Goal: Information Seeking & Learning: Learn about a topic

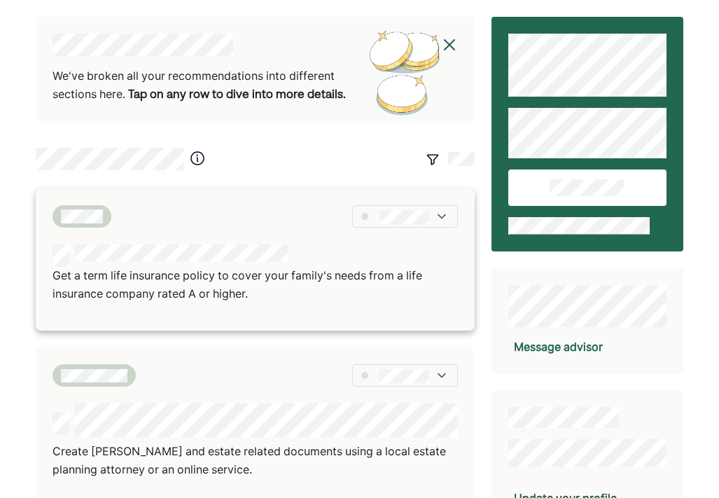
click at [288, 218] on div at bounding box center [255, 216] width 405 height 22
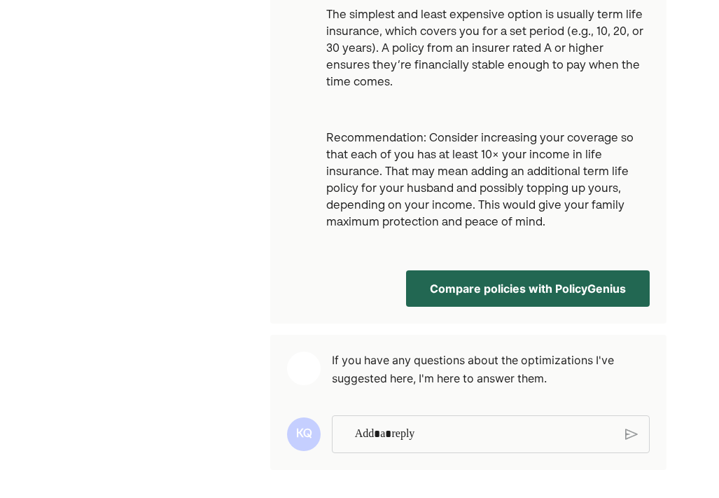
scroll to position [588, 0]
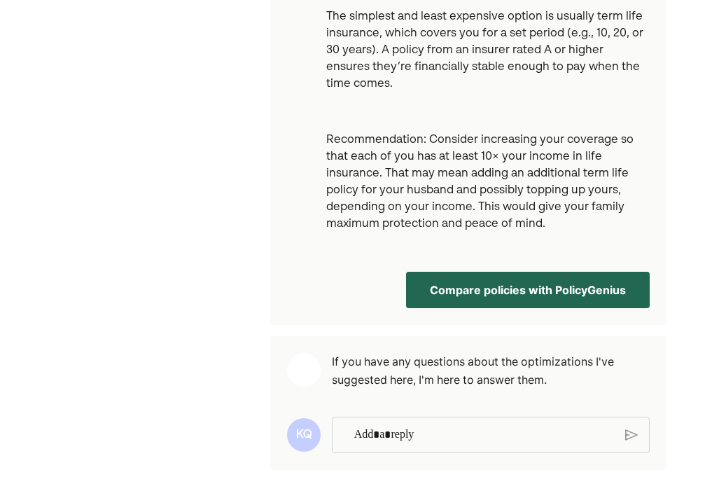
click at [405, 430] on p "Rich Text Editor. Editing area: main" at bounding box center [484, 435] width 261 height 18
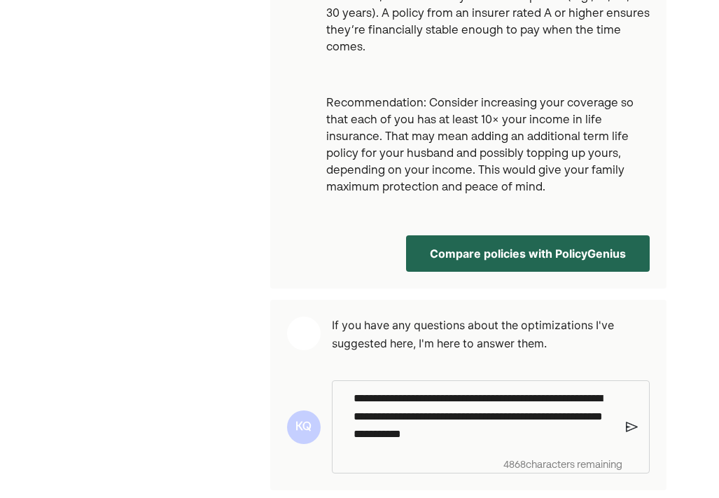
scroll to position [625, 0]
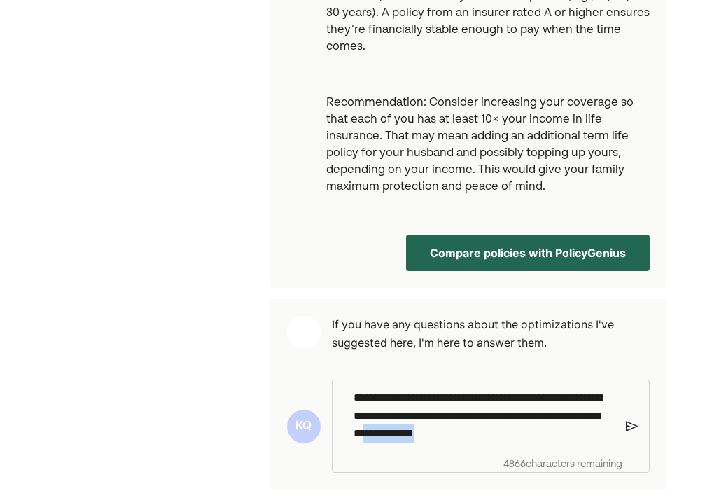
click at [471, 432] on p "**********" at bounding box center [484, 416] width 261 height 54
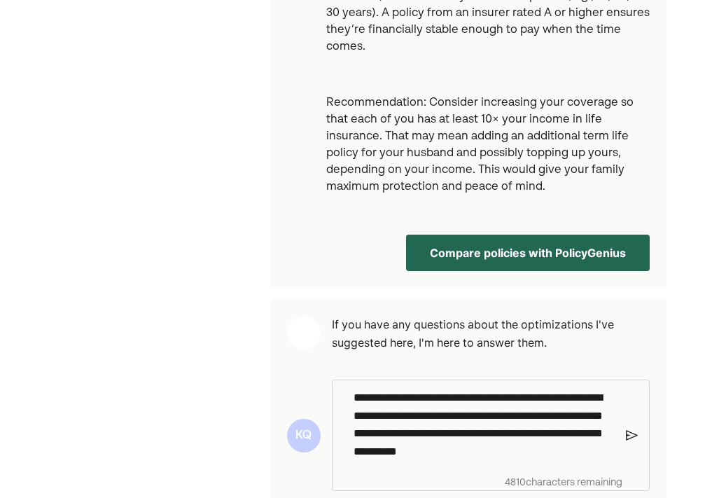
click at [630, 434] on img at bounding box center [632, 435] width 12 height 13
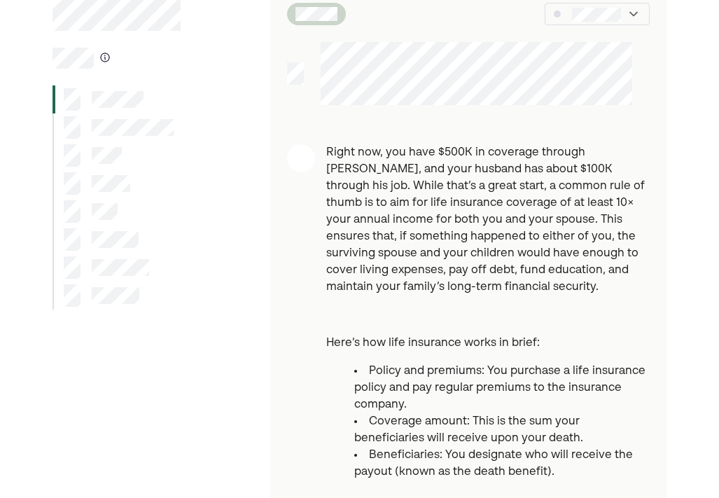
scroll to position [0, 0]
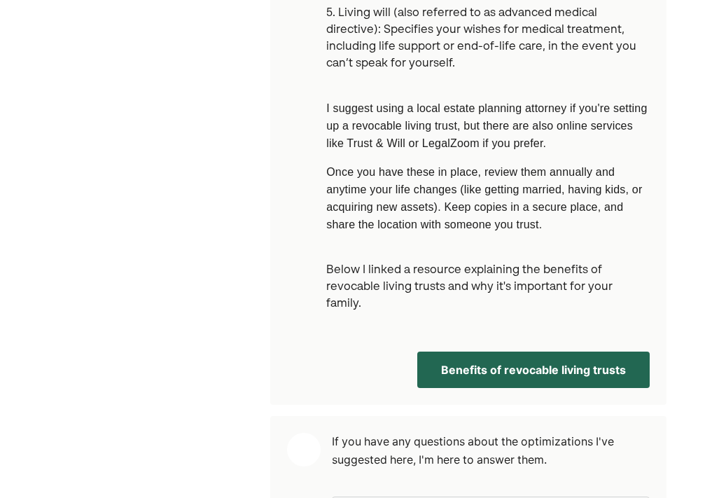
scroll to position [961, 0]
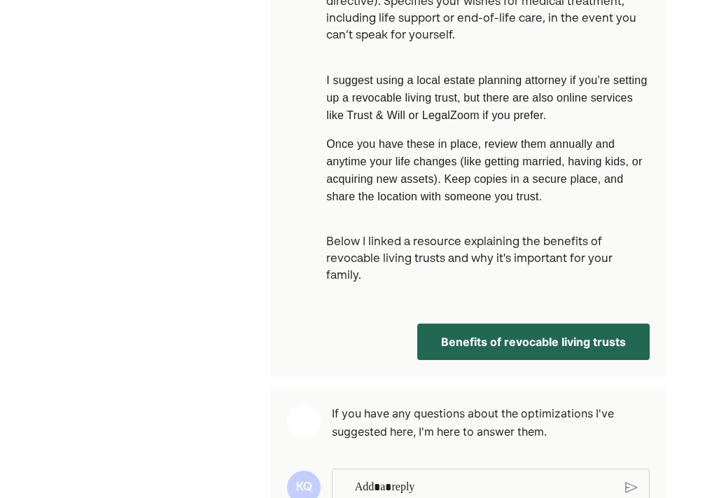
click at [566, 324] on button "Benefits of revocable living trusts" at bounding box center [533, 342] width 233 height 36
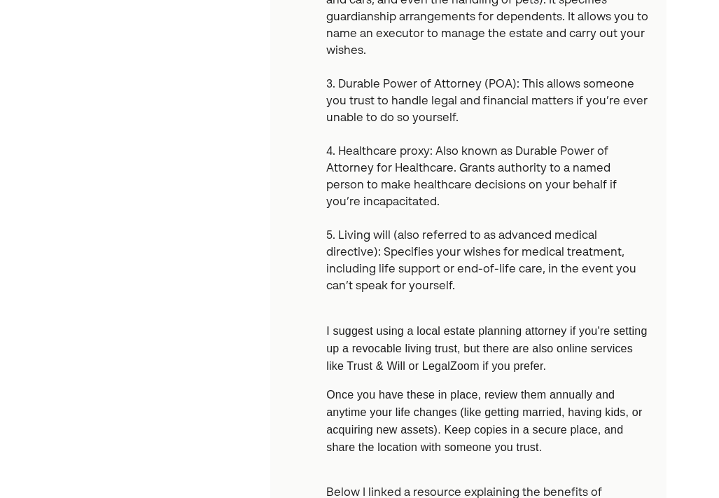
scroll to position [745, 0]
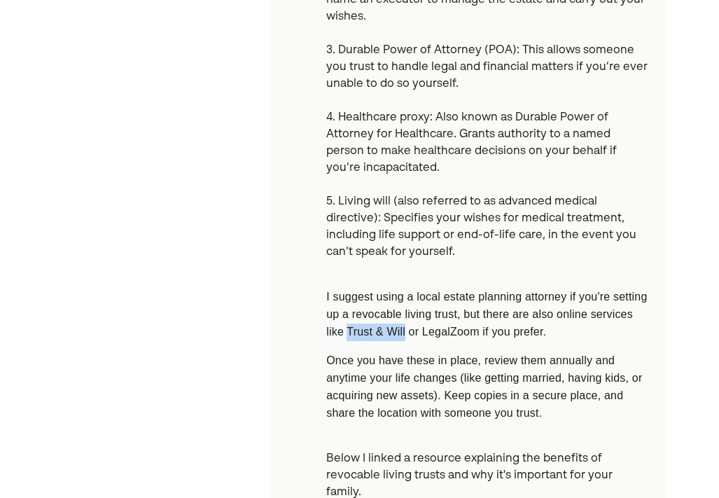
drag, startPoint x: 394, startPoint y: 298, endPoint x: 453, endPoint y: 298, distance: 58.8
click at [453, 298] on span "I suggest using a local estate planning attorney if you're setting up a revocab…" at bounding box center [486, 314] width 321 height 47
copy span "Trust & Will"
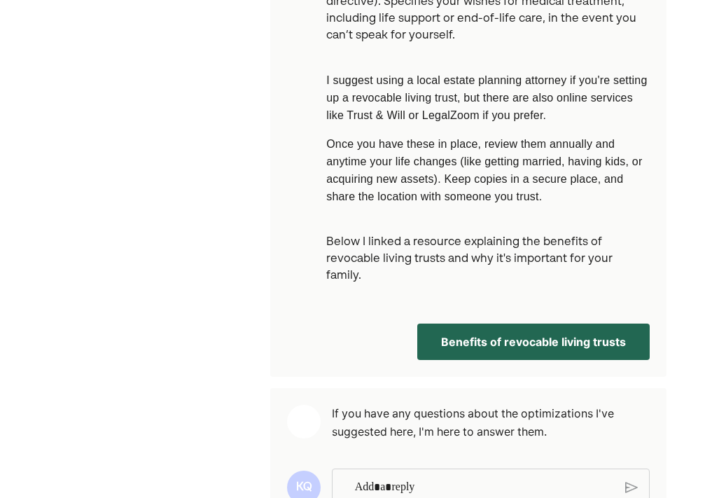
scroll to position [960, 0]
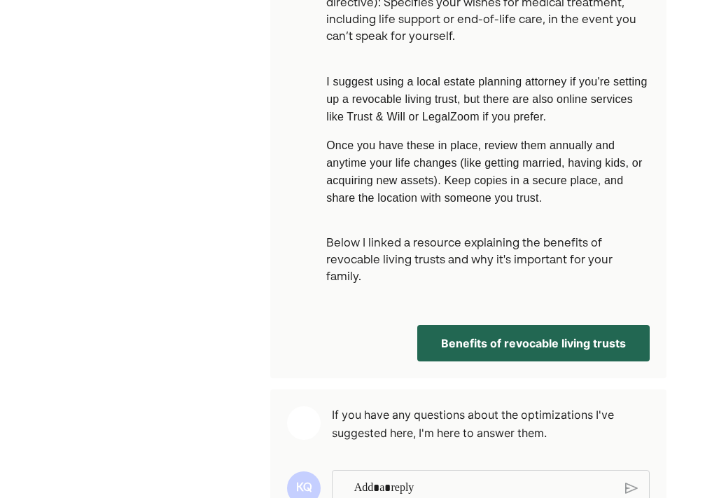
click at [401, 479] on p "Rich Text Editor. Editing area: main" at bounding box center [484, 488] width 261 height 18
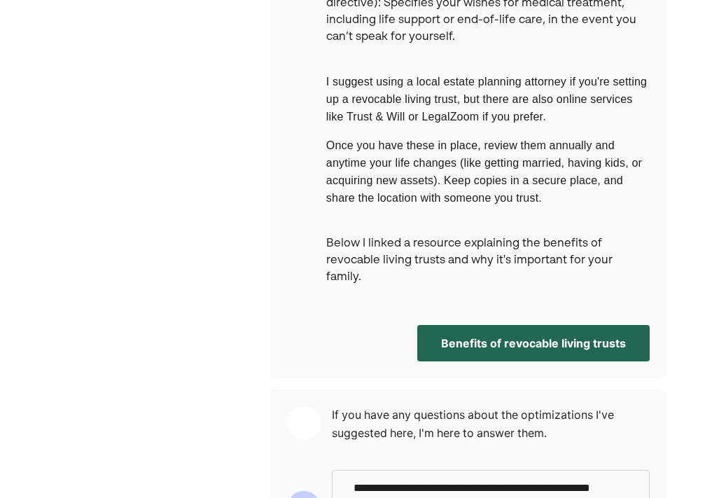
click at [352, 471] on div "**********" at bounding box center [484, 497] width 275 height 53
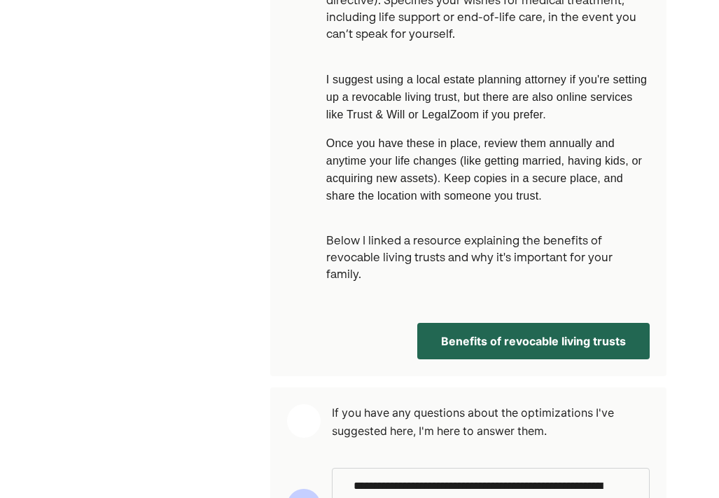
click at [625, 469] on div "**********" at bounding box center [485, 506] width 282 height 74
click at [631, 497] on img at bounding box center [632, 505] width 12 height 13
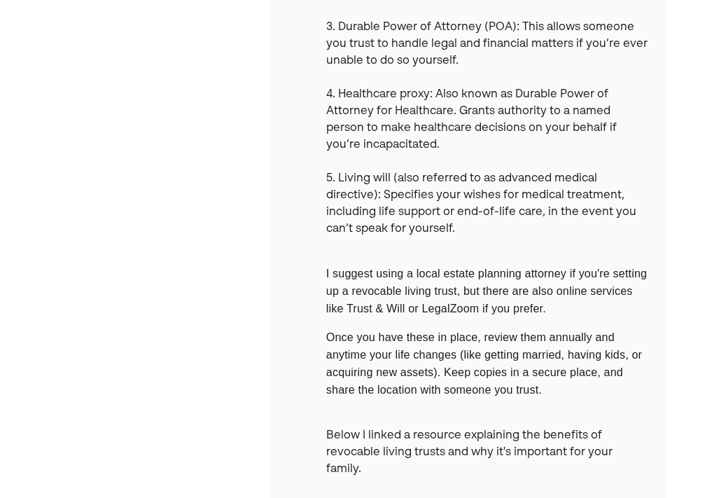
scroll to position [0, 0]
